Goal: Transaction & Acquisition: Purchase product/service

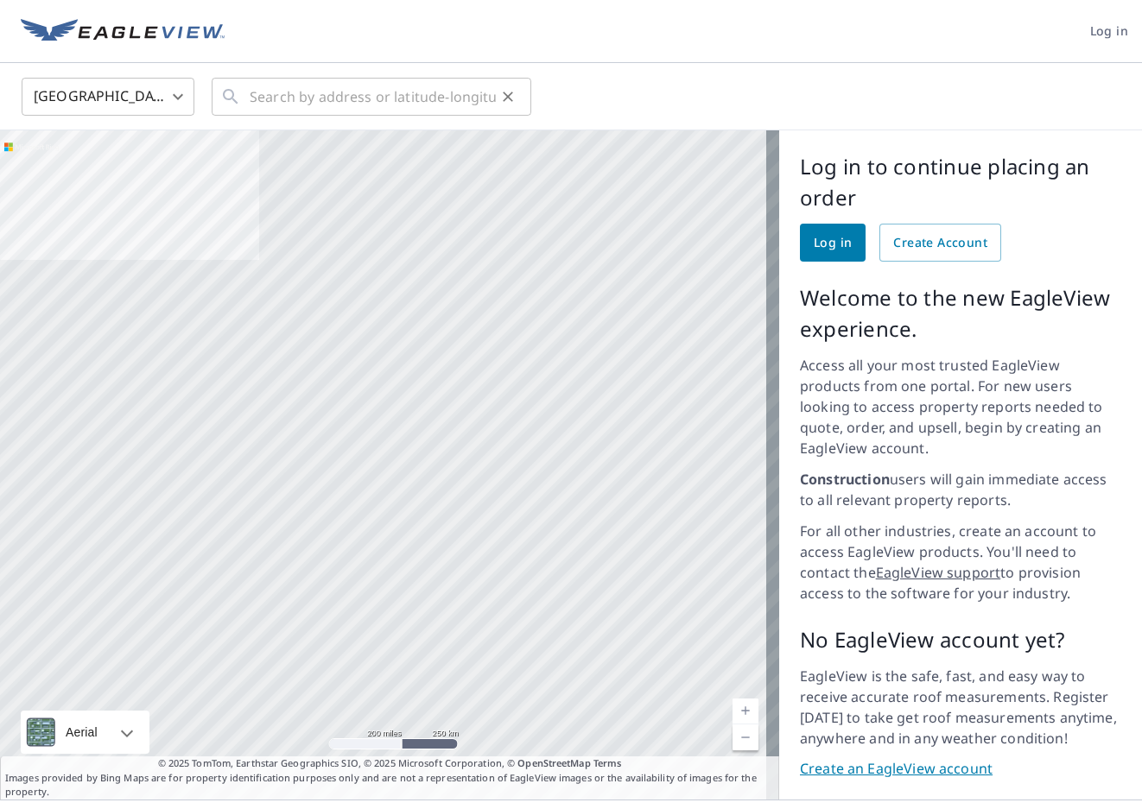
click at [237, 92] on icon at bounding box center [230, 96] width 21 height 21
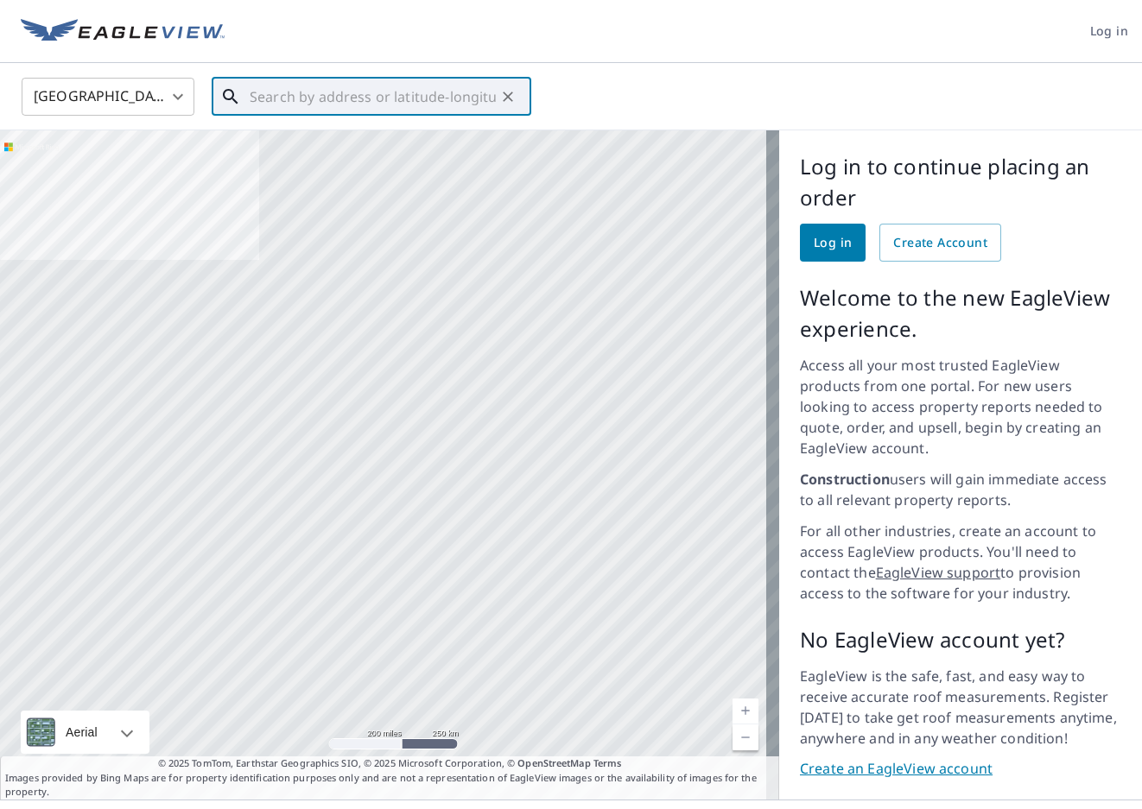
drag, startPoint x: 237, startPoint y: 92, endPoint x: 248, endPoint y: 87, distance: 12.4
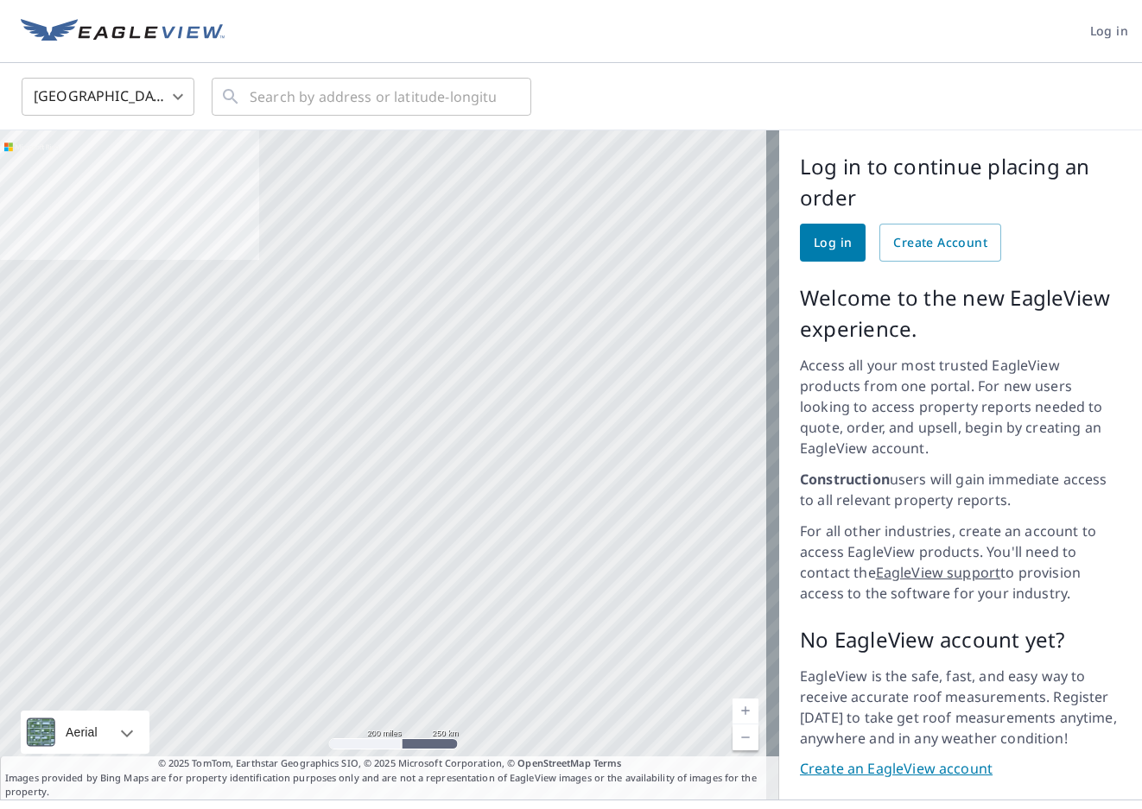
drag, startPoint x: 246, startPoint y: 87, endPoint x: 586, endPoint y: 50, distance: 342.2
click at [586, 49] on header "Log in" at bounding box center [571, 31] width 1142 height 63
click at [347, 92] on input "text" at bounding box center [373, 97] width 246 height 48
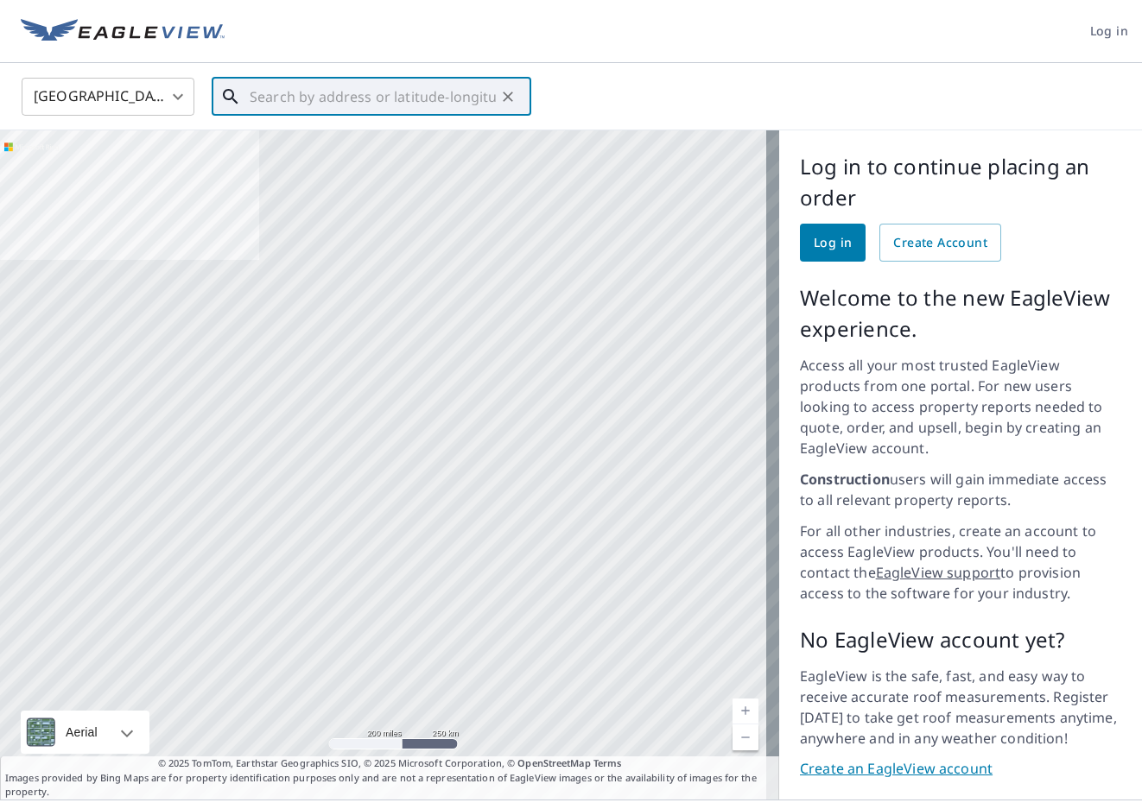
paste input "2171 Superior Drive NW Rochester, MN"
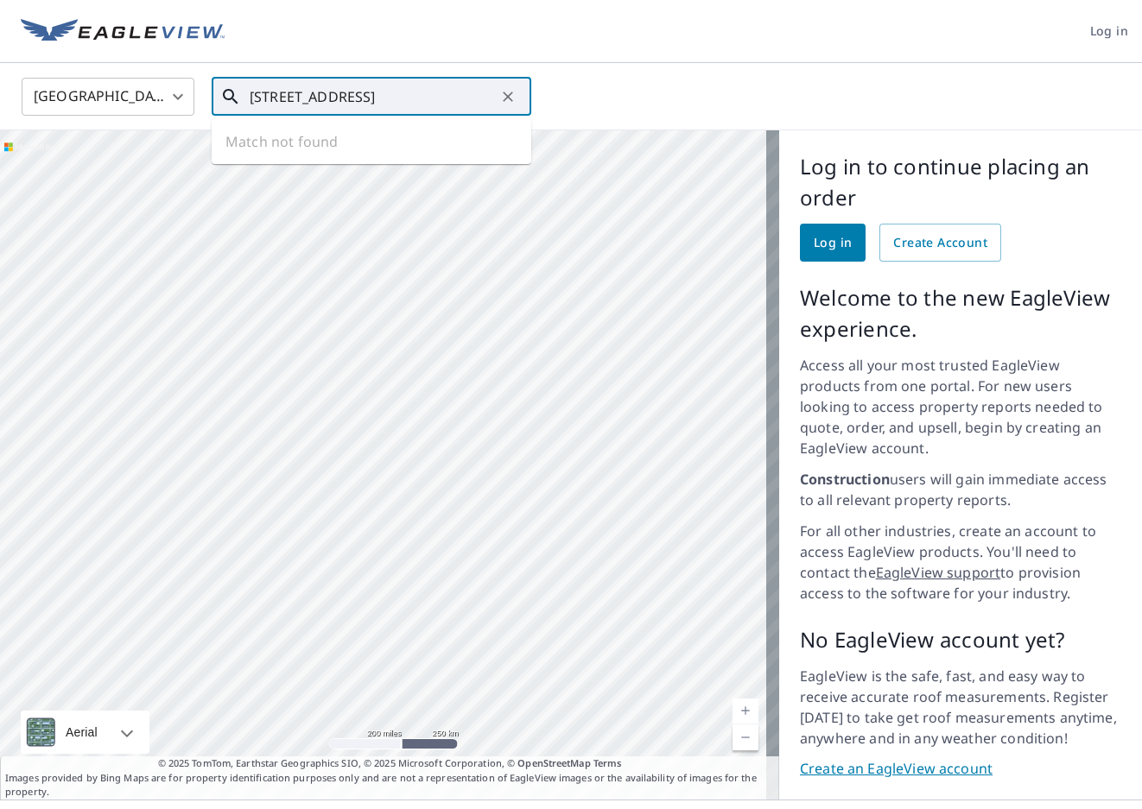
scroll to position [0, 16]
click at [352, 149] on span "[STREET_ADDRESS]" at bounding box center [381, 146] width 271 height 21
type input "2171 Superior Dr NW Rochester, MN 55901"
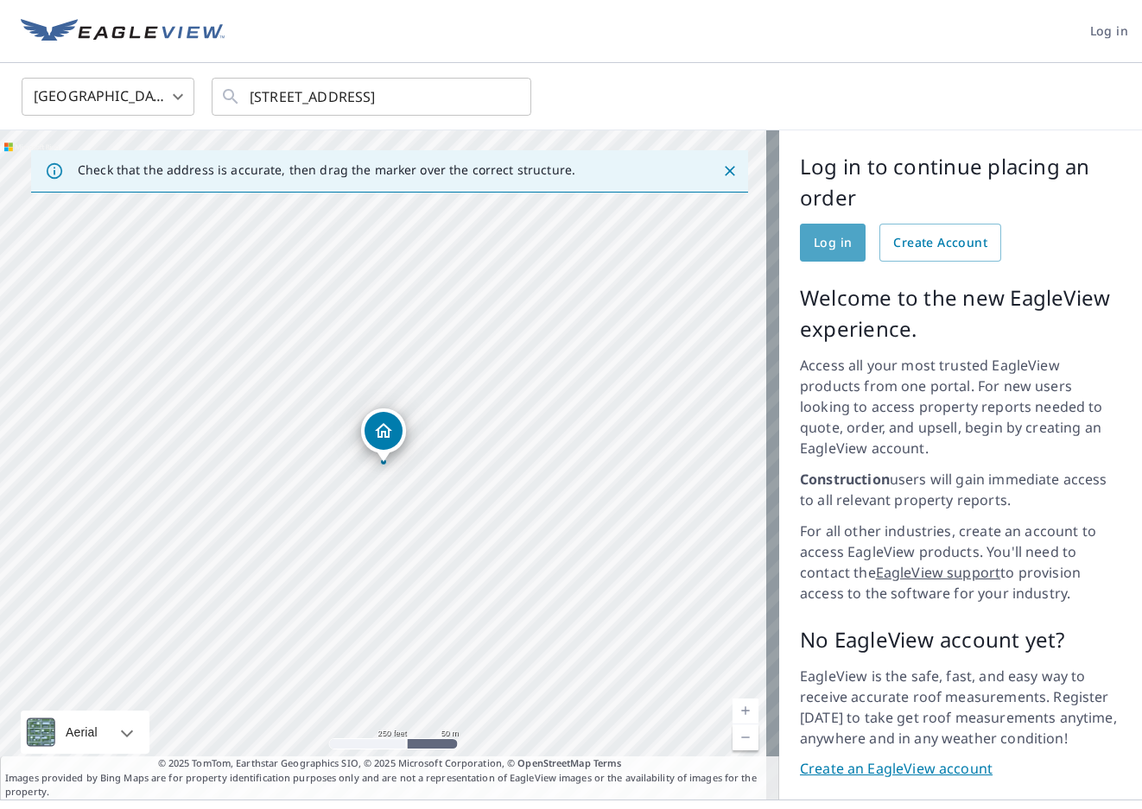
click at [820, 246] on span "Log in" at bounding box center [832, 243] width 38 height 22
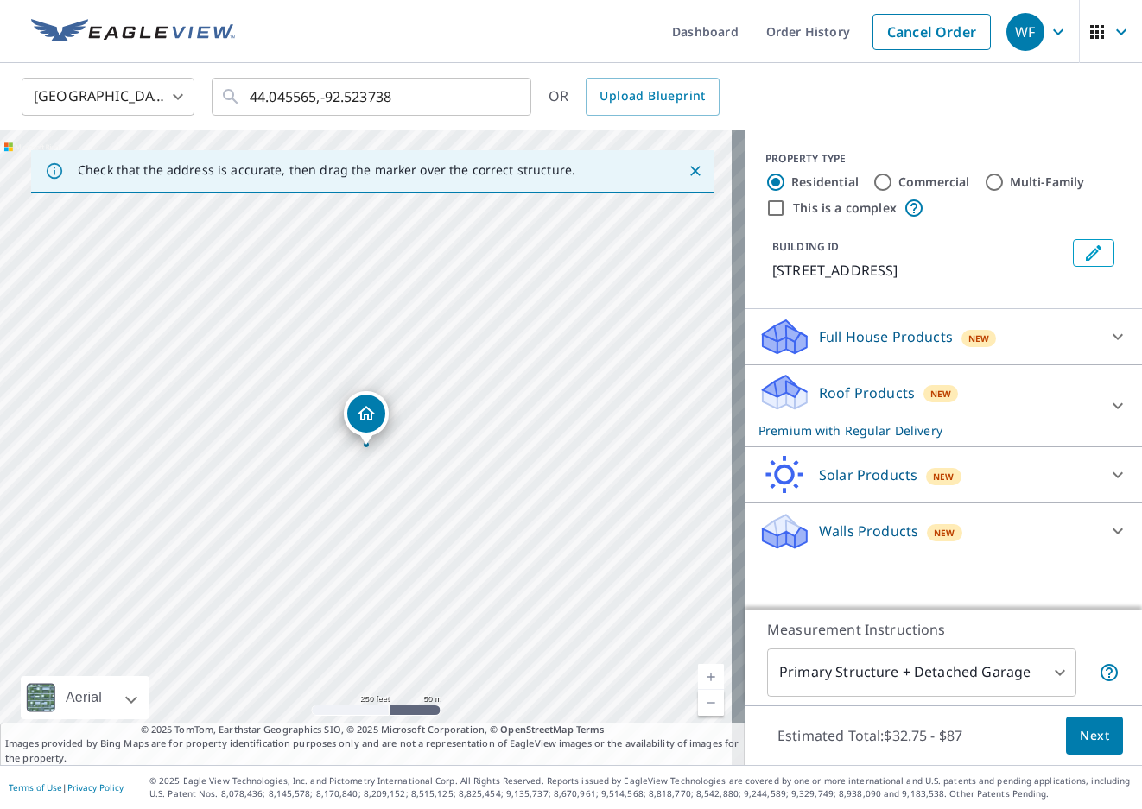
click at [875, 187] on input "Commercial" at bounding box center [882, 182] width 21 height 21
radio input "true"
type input "4"
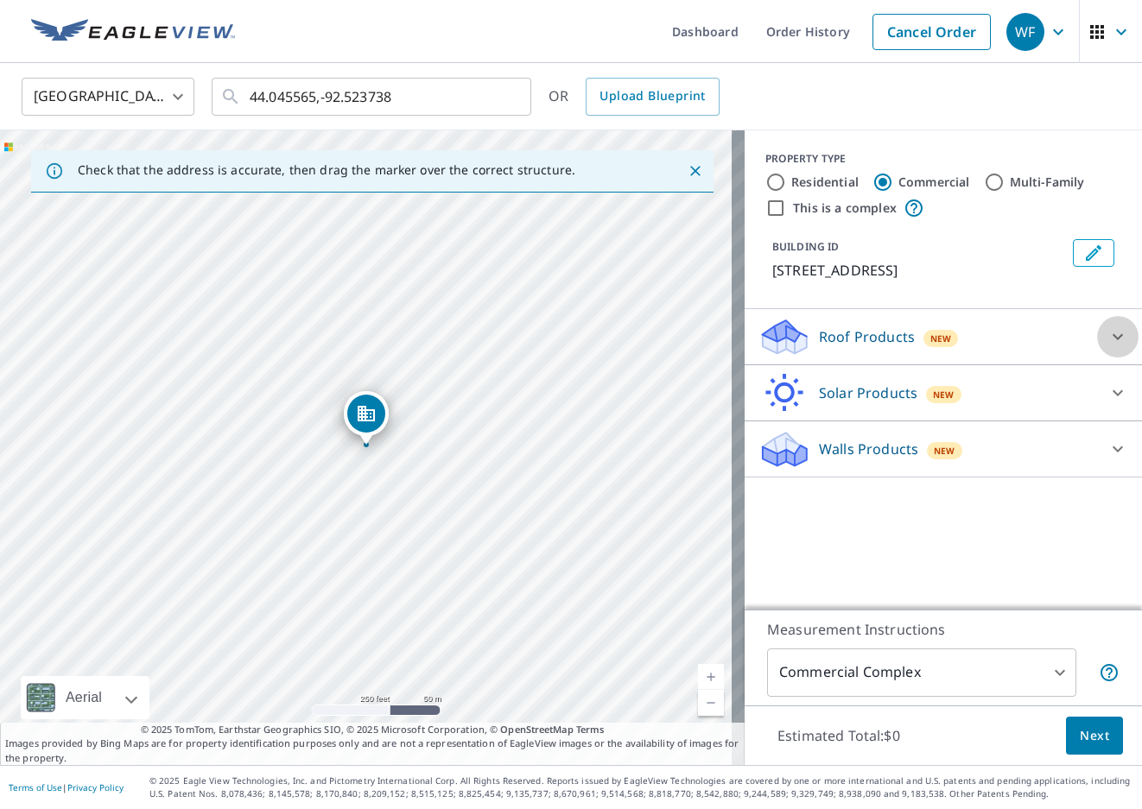
click at [1112, 335] on icon at bounding box center [1117, 337] width 10 height 6
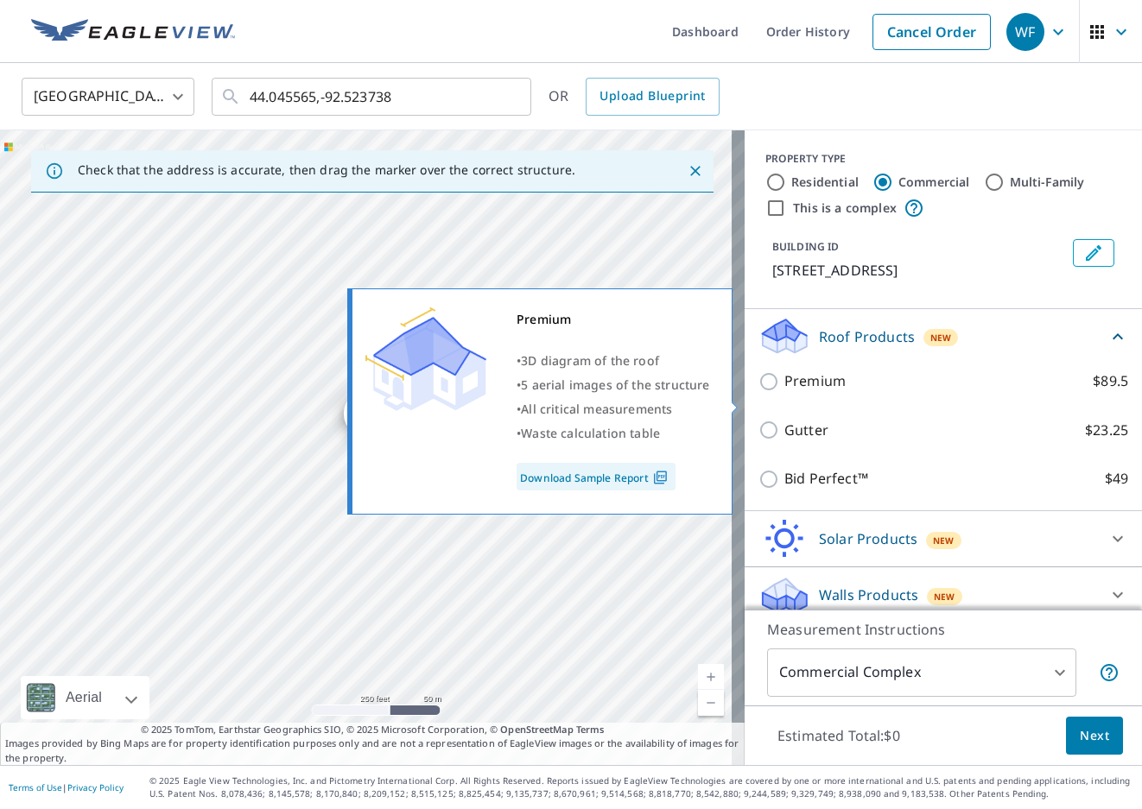
click at [758, 392] on input "Premium $89.5" at bounding box center [771, 381] width 26 height 21
checkbox input "true"
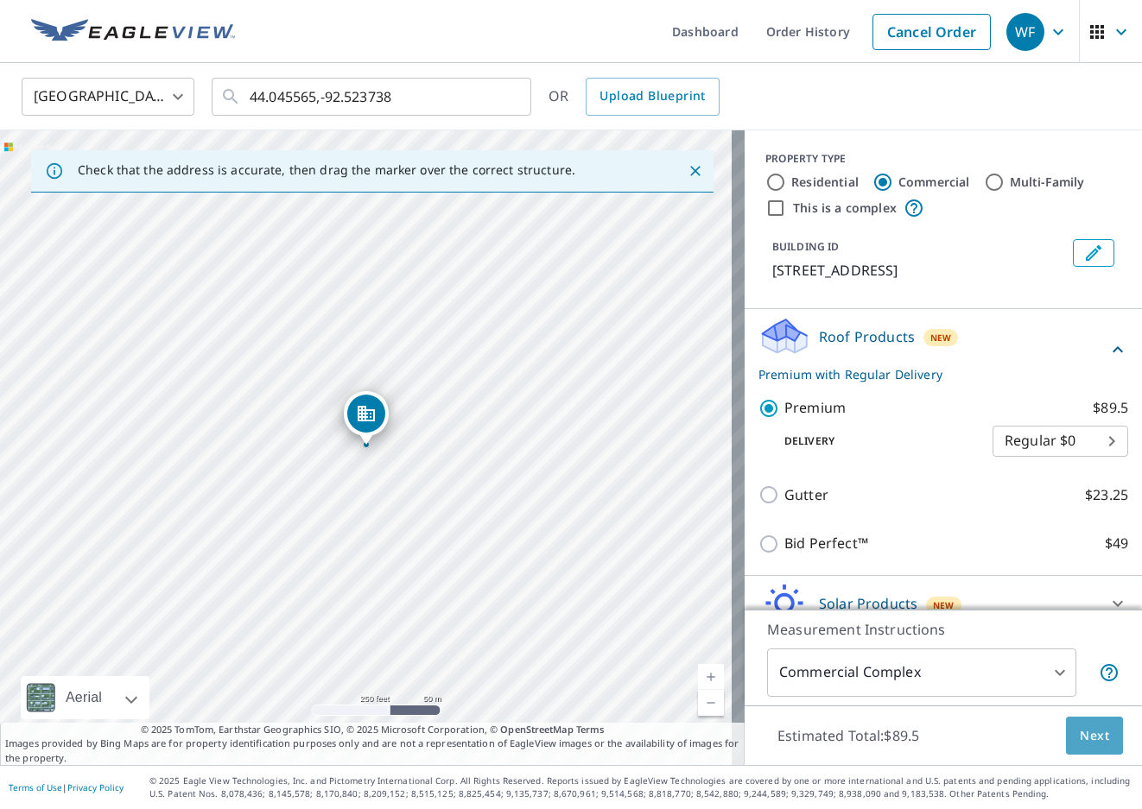
click at [1098, 737] on button "Next" at bounding box center [1094, 736] width 57 height 39
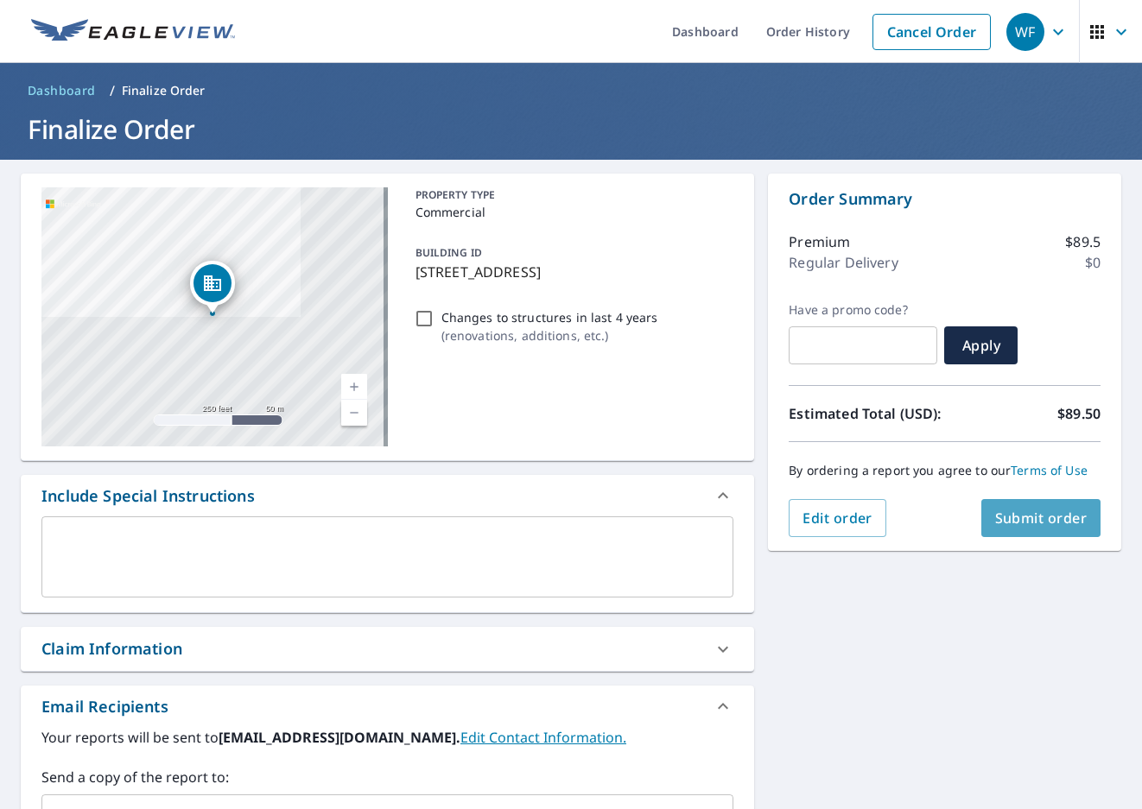
click at [1041, 521] on span "Submit order" at bounding box center [1041, 518] width 92 height 19
checkbox input "true"
